Goal: Task Accomplishment & Management: Manage account settings

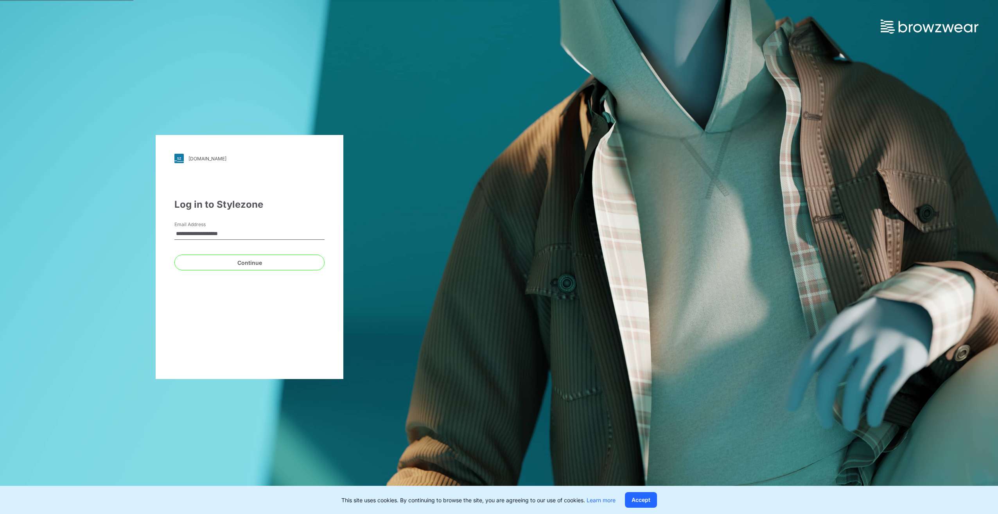
type input "**********"
click at [174, 255] on button "Continue" at bounding box center [249, 263] width 150 height 16
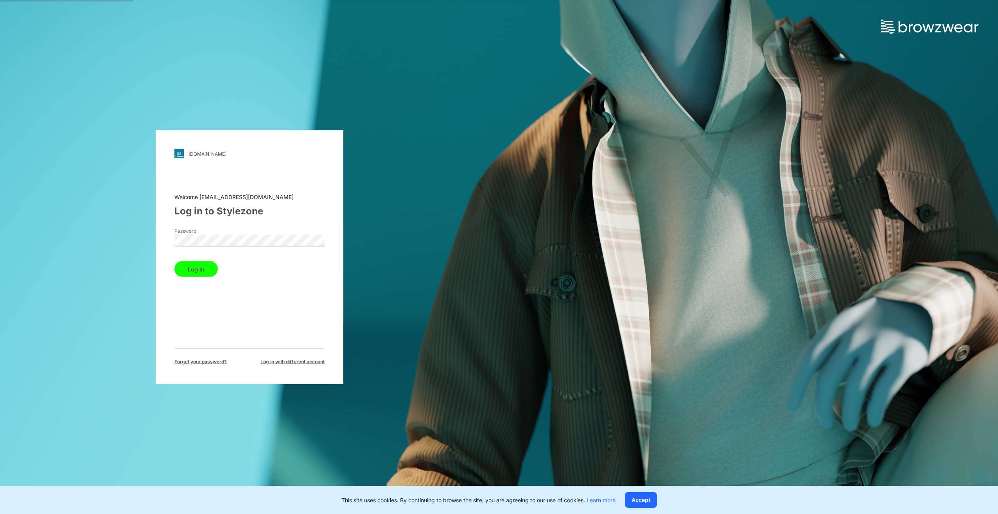
click at [174, 261] on button "Log in" at bounding box center [195, 269] width 43 height 16
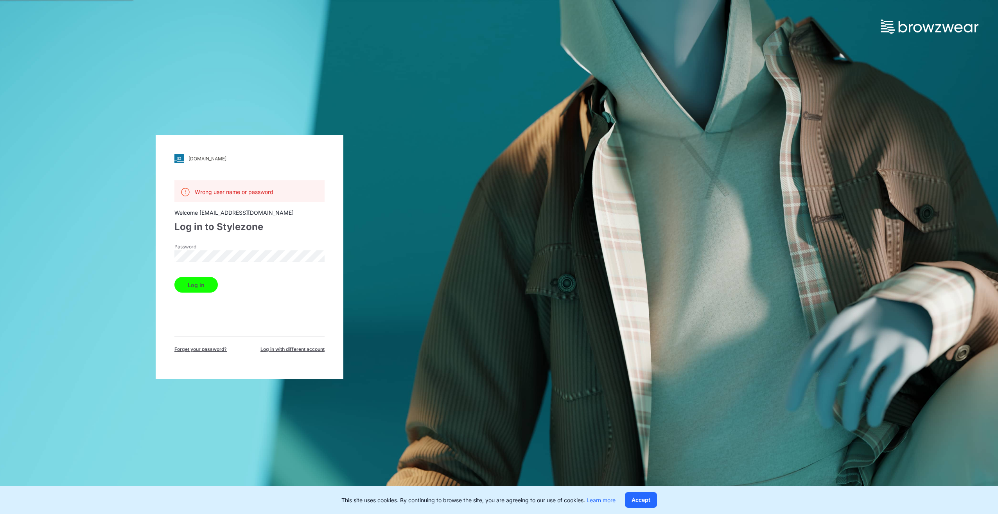
click at [120, 247] on div "walmart.stylezone.com Loading... Wrong user name or password Welcome fourh3d@fo…" at bounding box center [249, 257] width 499 height 514
click at [174, 277] on button "Log in" at bounding box center [195, 285] width 43 height 16
click at [166, 248] on div "walmart.stylezone.com Loading... Wrong user name or password Welcome fourh3d@fo…" at bounding box center [250, 257] width 188 height 244
click at [174, 277] on button "Log in" at bounding box center [195, 285] width 43 height 16
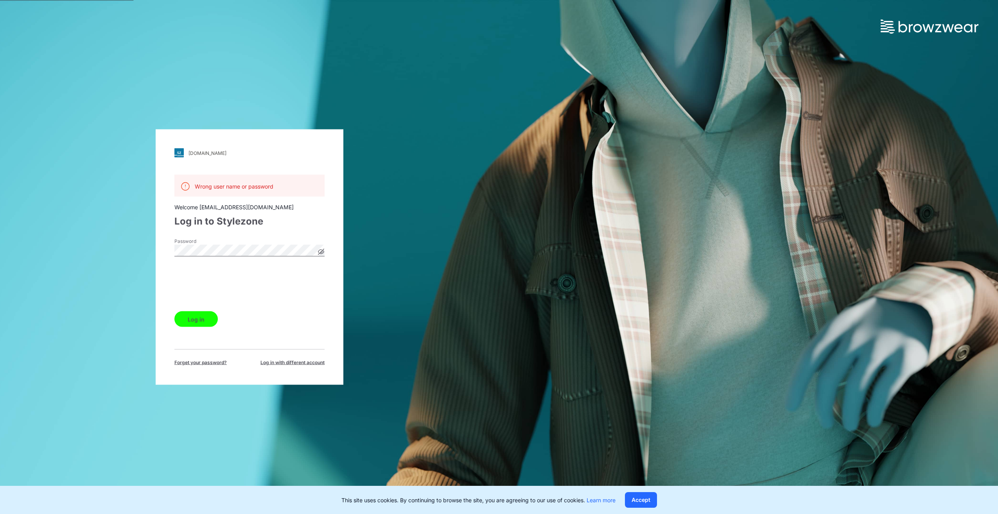
click at [203, 321] on button "Log in" at bounding box center [195, 319] width 43 height 16
click at [305, 364] on span "Log in with different account" at bounding box center [292, 362] width 64 height 7
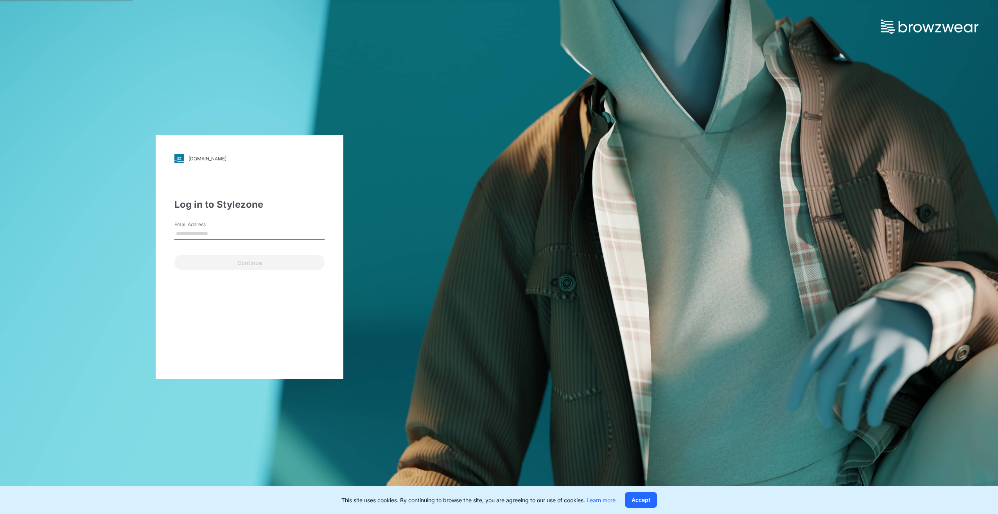
click at [197, 234] on input "Email Address" at bounding box center [249, 234] width 150 height 12
click at [259, 175] on div "walmart.stylezone.com Loading... Log in to Stylezone Email Address Continue" at bounding box center [250, 257] width 188 height 244
click at [197, 231] on input "Email Address" at bounding box center [249, 234] width 150 height 12
type input "**********"
click at [254, 266] on button "Continue" at bounding box center [249, 263] width 150 height 16
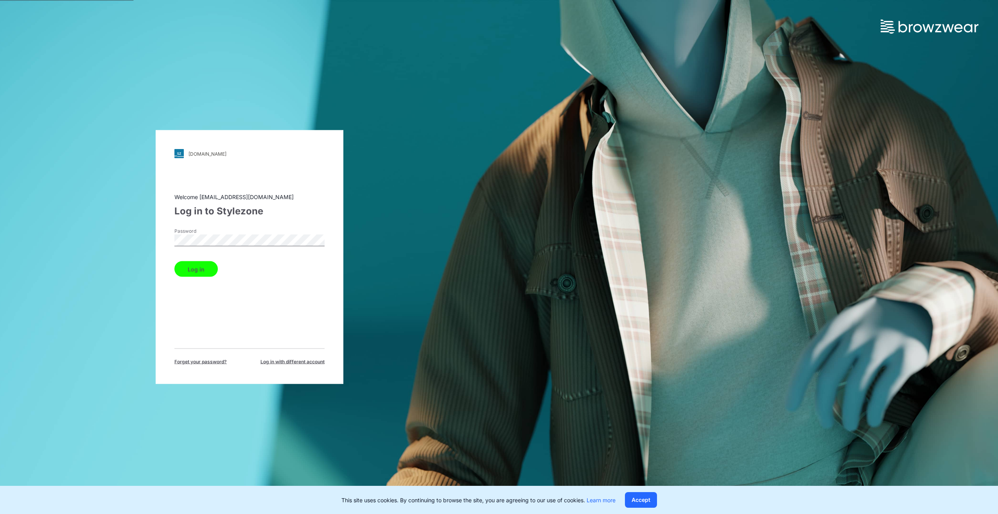
click at [174, 261] on button "Log in" at bounding box center [195, 269] width 43 height 16
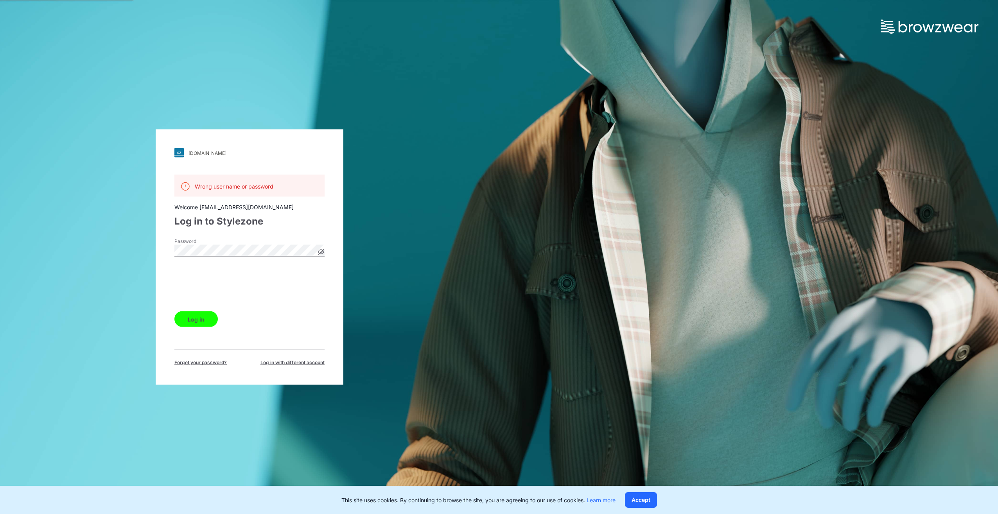
click at [193, 323] on button "Log in" at bounding box center [195, 319] width 43 height 16
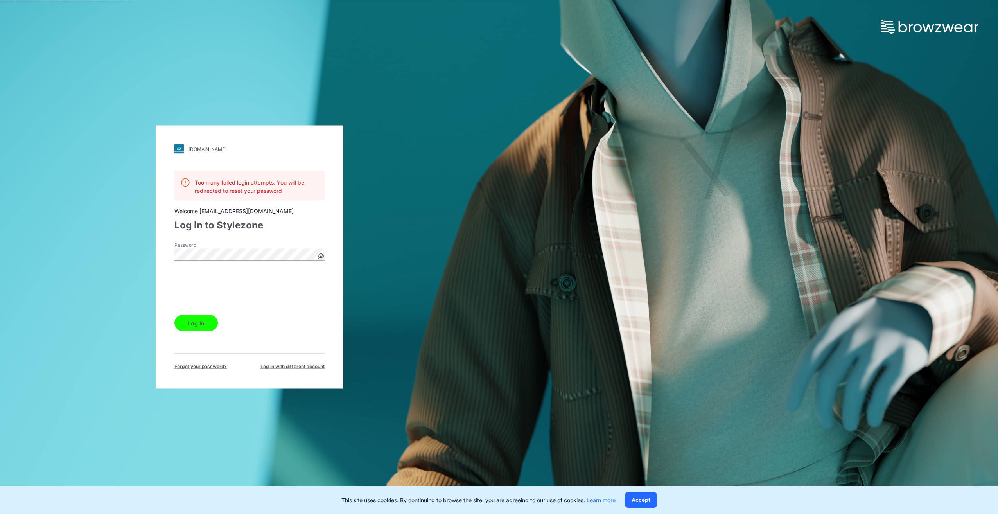
click at [321, 254] on icon at bounding box center [321, 256] width 6 height 6
click at [161, 251] on div "walmart.stylezone.com Loading... Too many failed login attempts. You will be re…" at bounding box center [250, 257] width 188 height 263
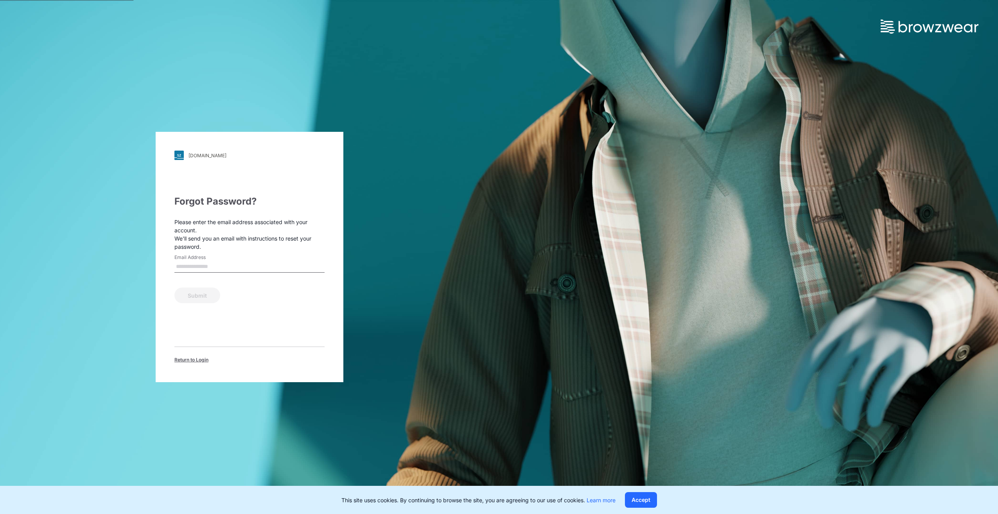
click at [190, 360] on span "Return to Login" at bounding box center [191, 359] width 34 height 7
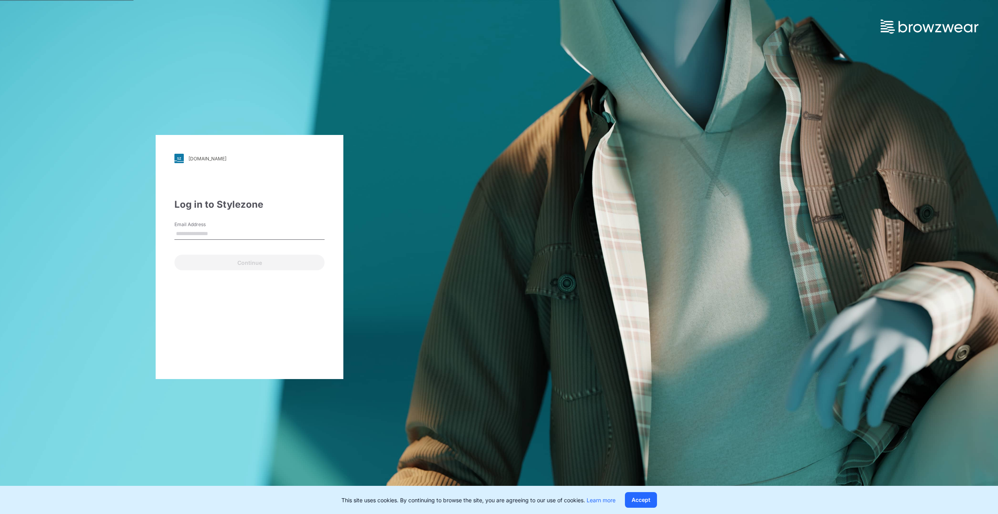
click at [212, 238] on input "Email Address" at bounding box center [249, 234] width 150 height 12
type input "**********"
click at [174, 255] on button "Continue" at bounding box center [249, 263] width 150 height 16
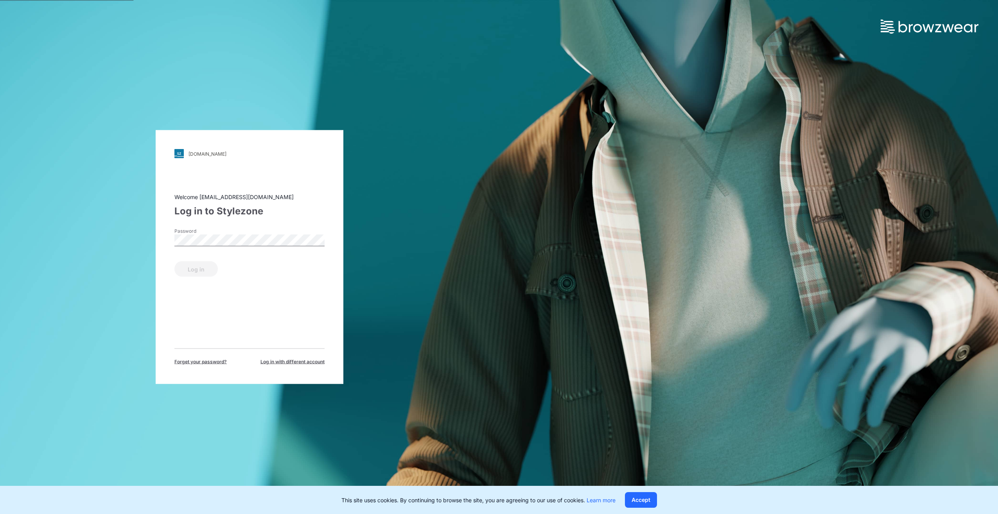
click at [286, 359] on span "Log in with different account" at bounding box center [292, 361] width 64 height 7
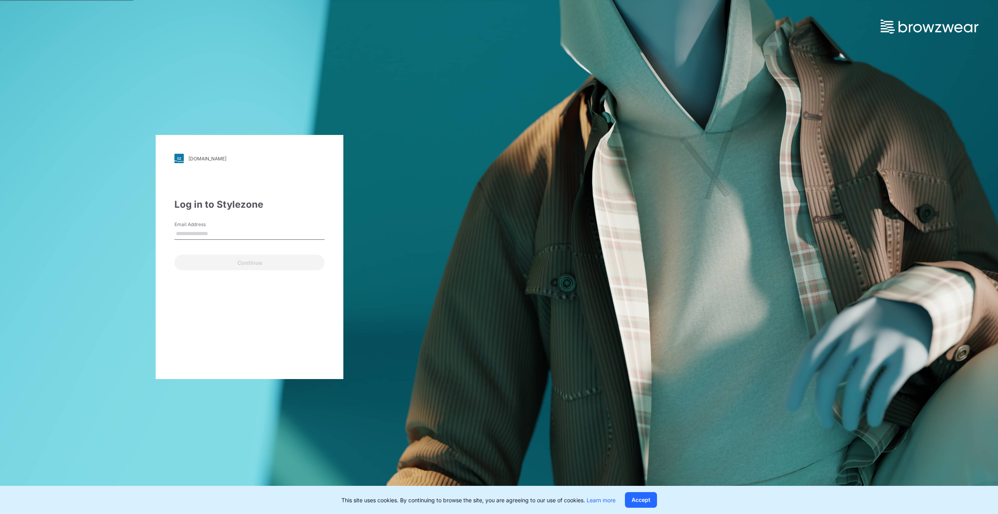
click at [197, 236] on input "Email Address" at bounding box center [249, 234] width 150 height 12
type input "**********"
click at [240, 264] on button "Continue" at bounding box center [249, 263] width 150 height 16
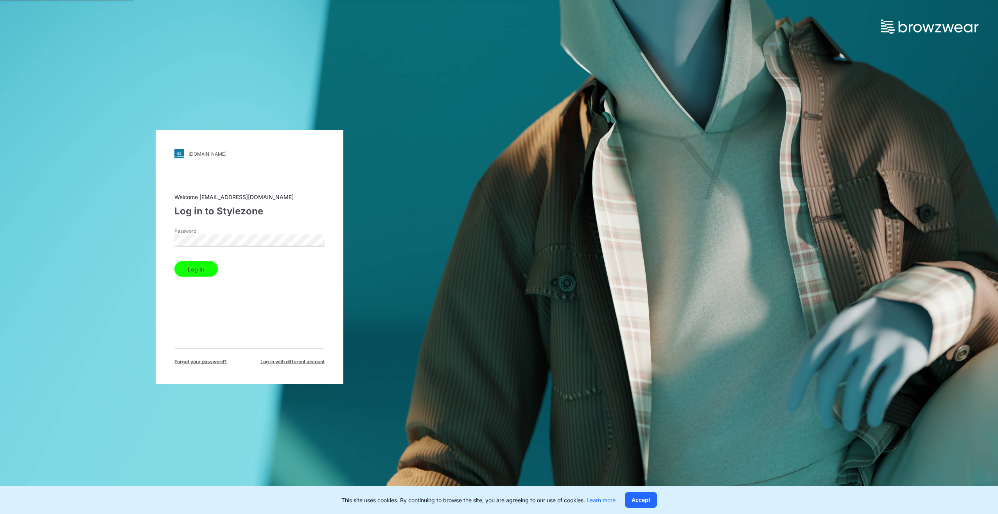
click at [174, 261] on button "Log in" at bounding box center [195, 269] width 43 height 16
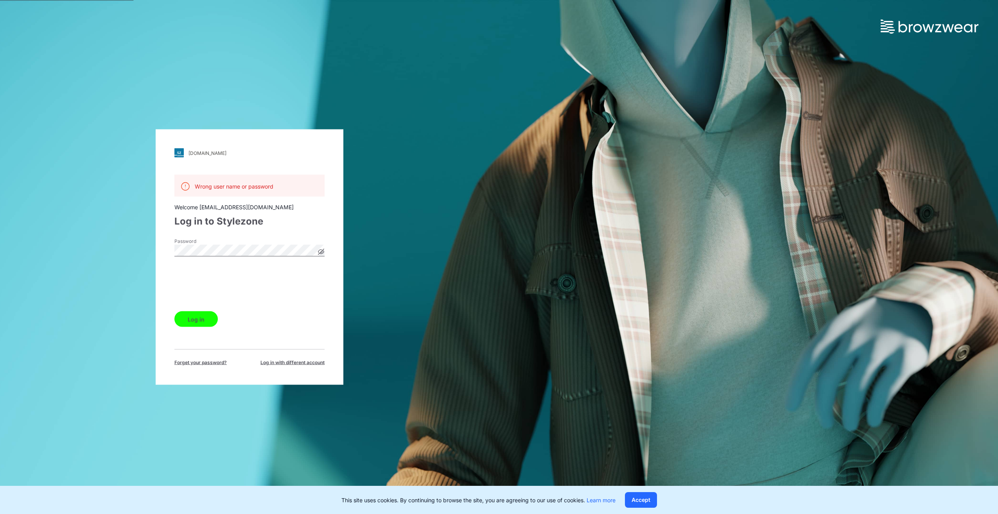
click at [197, 318] on button "Log in" at bounding box center [195, 319] width 43 height 16
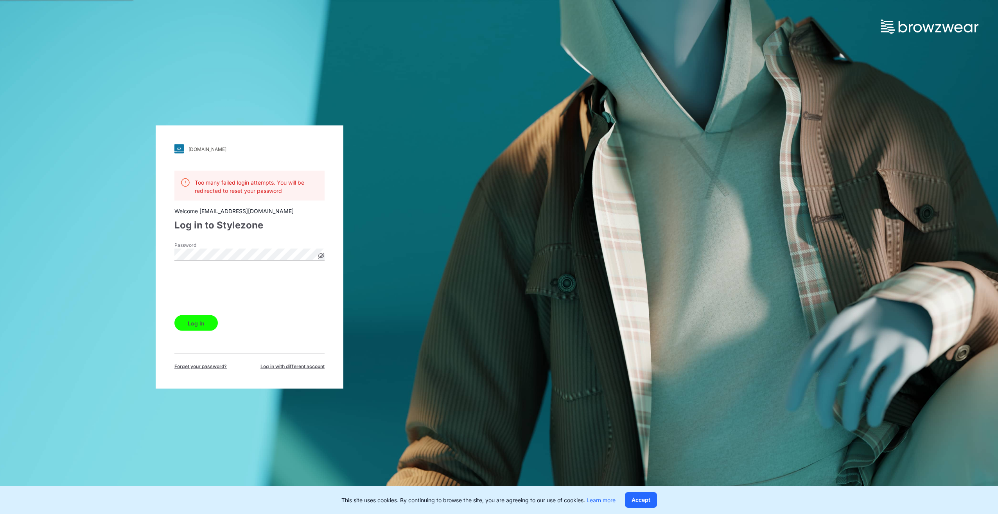
click at [198, 364] on span "Forget your password?" at bounding box center [200, 366] width 52 height 7
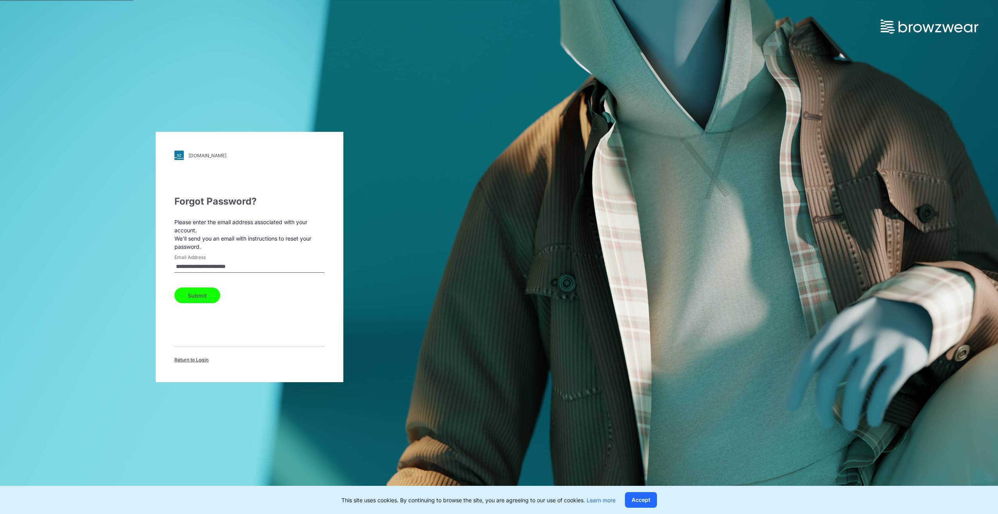
click at [199, 294] on button "Submit" at bounding box center [197, 295] width 46 height 16
drag, startPoint x: 178, startPoint y: 221, endPoint x: 311, endPoint y: 216, distance: 133.4
click at [311, 216] on div "Forgot Password? Please enter the email address associated with your account. W…" at bounding box center [249, 278] width 150 height 169
drag, startPoint x: 175, startPoint y: 238, endPoint x: 281, endPoint y: 238, distance: 106.3
click at [281, 238] on p "Please enter the email address associated with your account. We'll send you an …" at bounding box center [249, 234] width 150 height 33
